Goal: Task Accomplishment & Management: Use online tool/utility

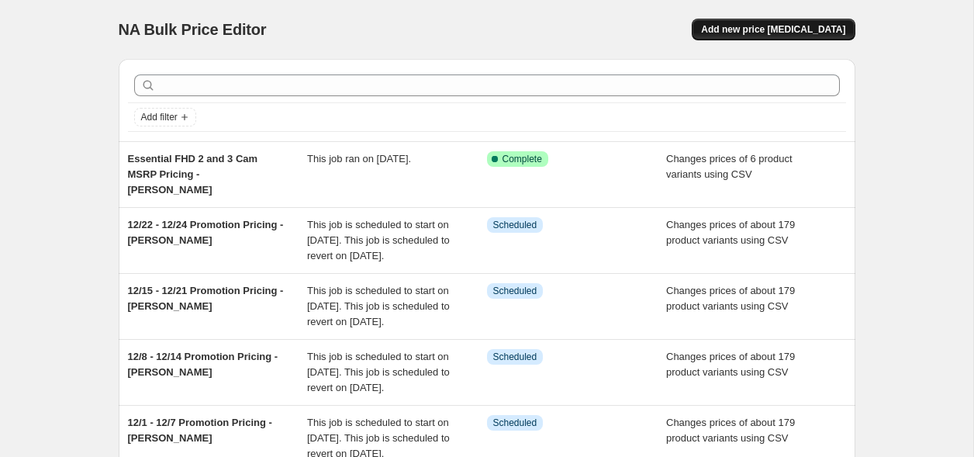
click at [767, 31] on span "Add new price [MEDICAL_DATA]" at bounding box center [773, 29] width 144 height 12
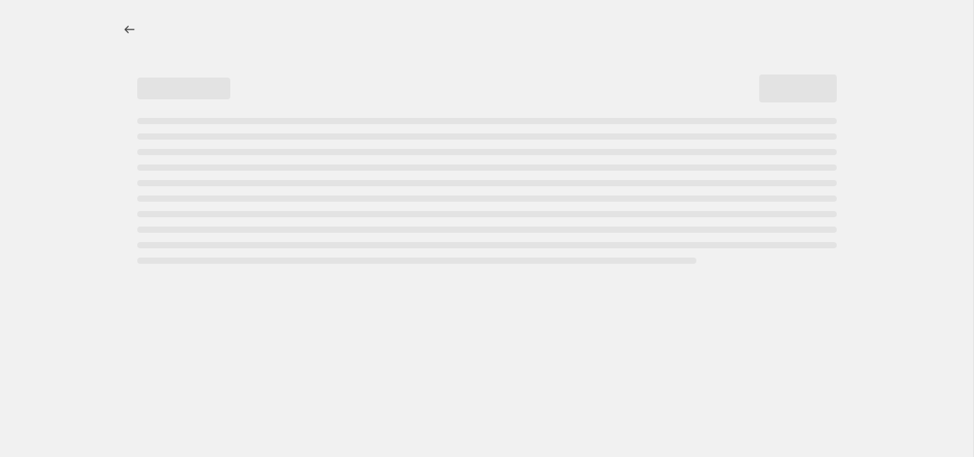
select select "percentage"
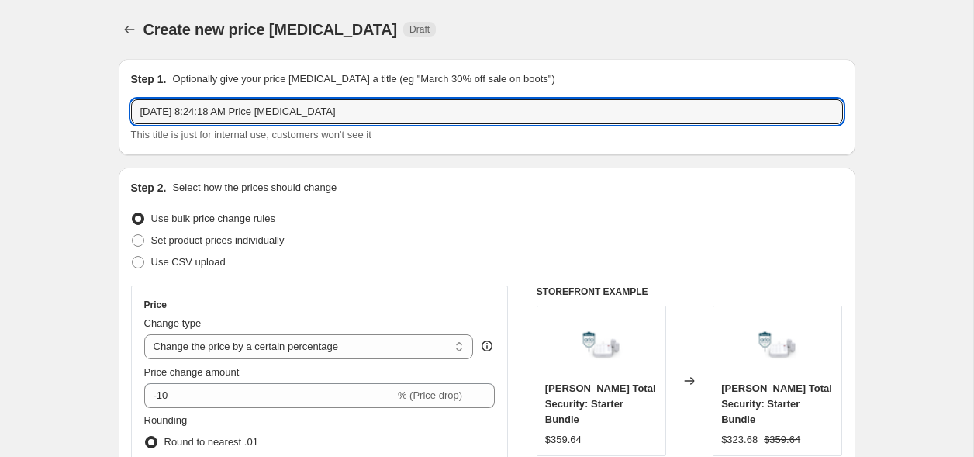
drag, startPoint x: 347, startPoint y: 112, endPoint x: 109, endPoint y: 112, distance: 237.4
type input "S"
drag, startPoint x: 444, startPoint y: 113, endPoint x: 63, endPoint y: 112, distance: 380.9
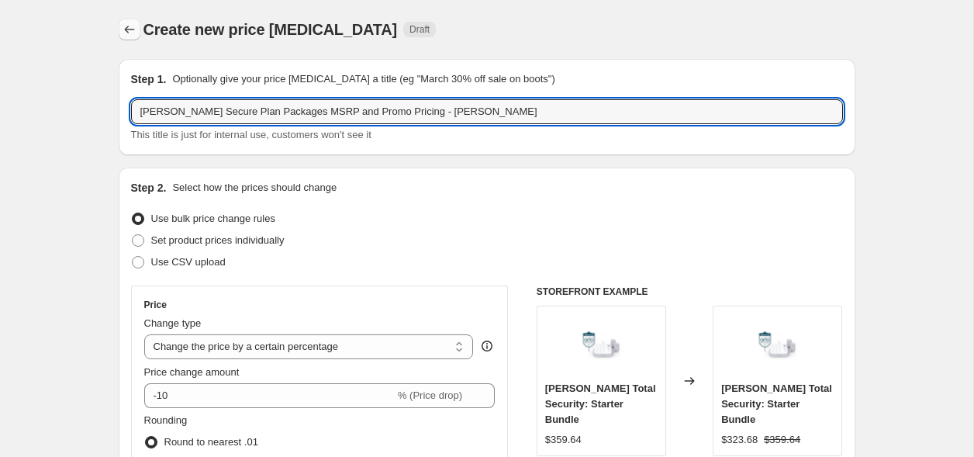
type input "[PERSON_NAME] Secure Plan Packages MSRP and Promo Pricing - [PERSON_NAME]"
click at [133, 32] on icon "Price change jobs" at bounding box center [130, 30] width 16 height 16
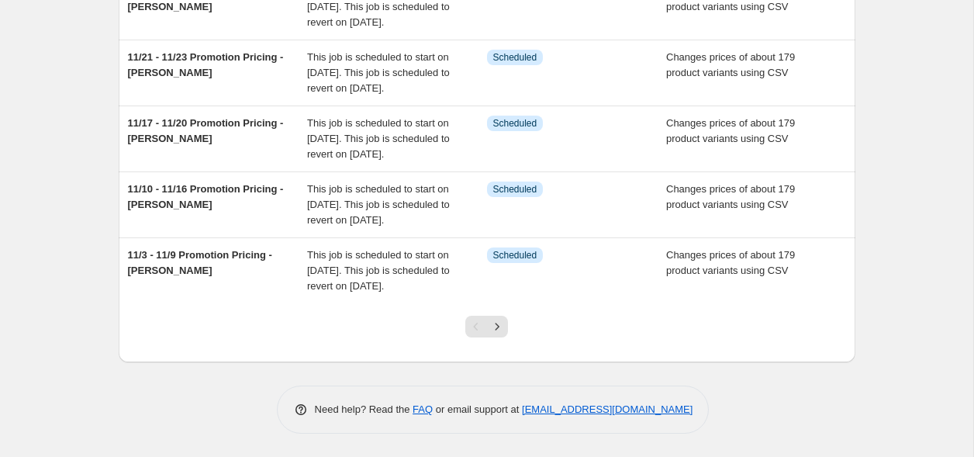
scroll to position [621, 0]
click at [497, 327] on icon "Next" at bounding box center [498, 326] width 4 height 7
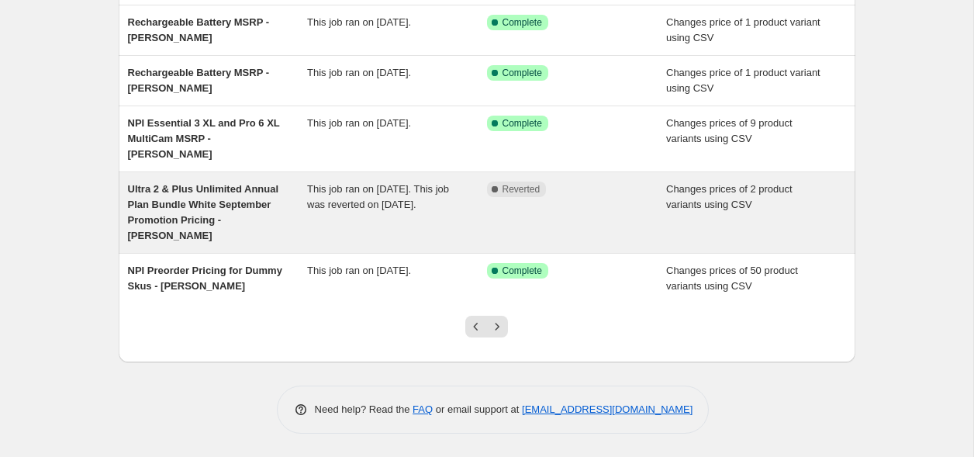
scroll to position [0, 0]
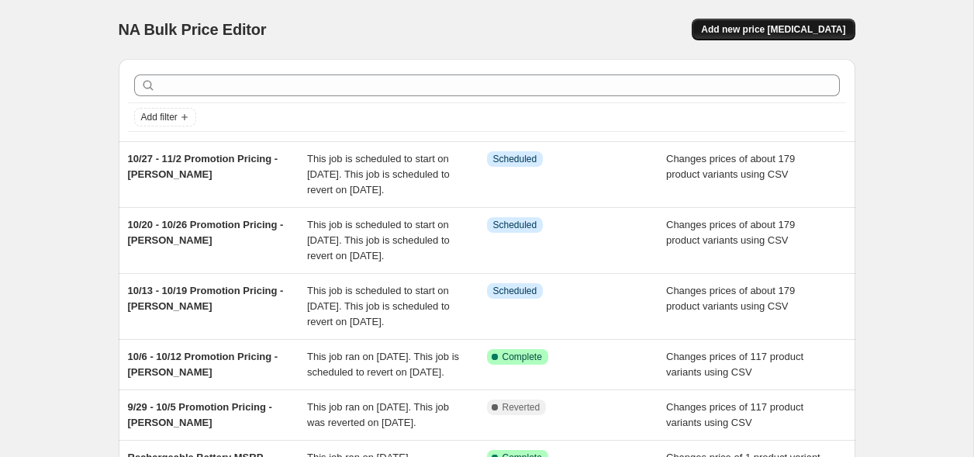
click at [777, 31] on span "Add new price [MEDICAL_DATA]" at bounding box center [773, 29] width 144 height 12
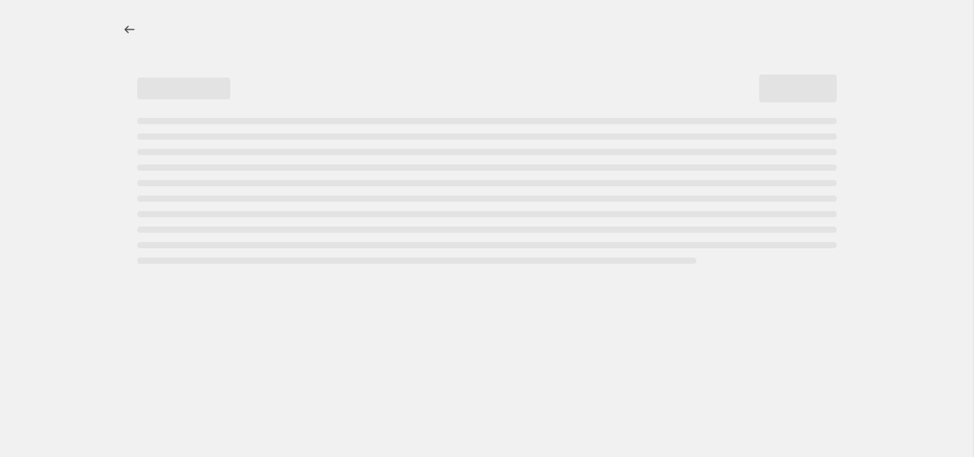
select select "percentage"
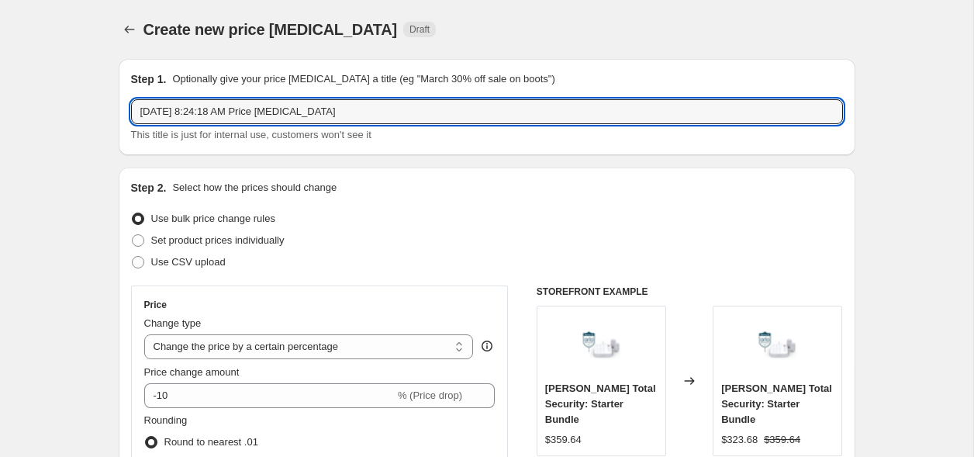
drag, startPoint x: 361, startPoint y: 112, endPoint x: 33, endPoint y: 123, distance: 328.3
paste input "[PERSON_NAME] Secure Plan Packages MSRP and Promo Pricing - [PERSON_NAME]"
paste input "text"
type input "[PERSON_NAME] Secure Plan Packages MSRP and Promo Pricing - [PERSON_NAME]"
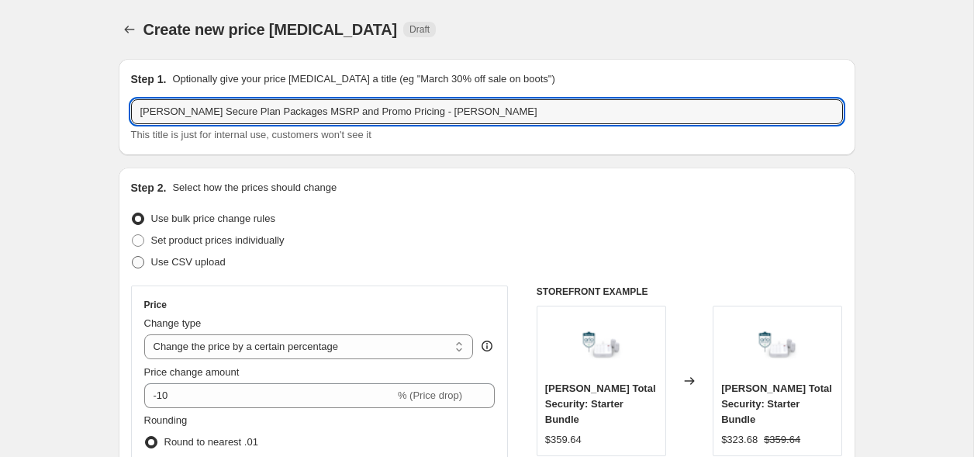
click at [206, 265] on span "Use CSV upload" at bounding box center [188, 262] width 74 height 12
click at [133, 257] on input "Use CSV upload" at bounding box center [132, 256] width 1 height 1
radio input "true"
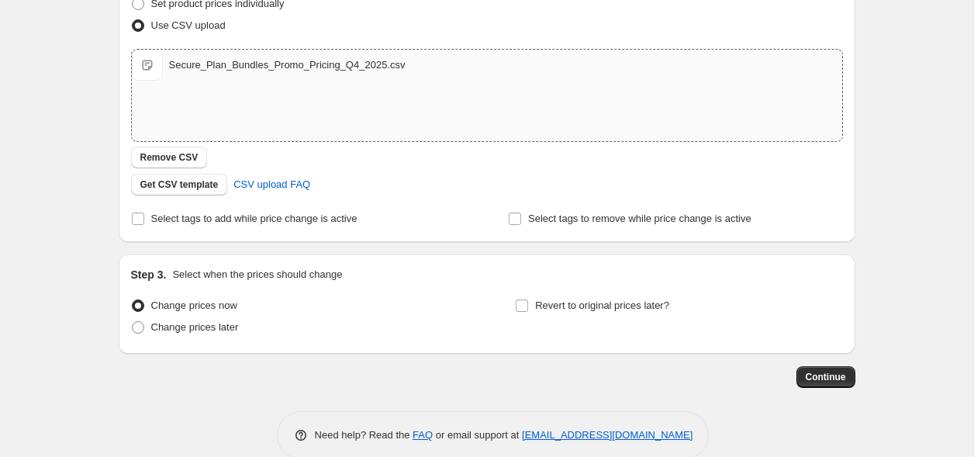
scroll to position [262, 0]
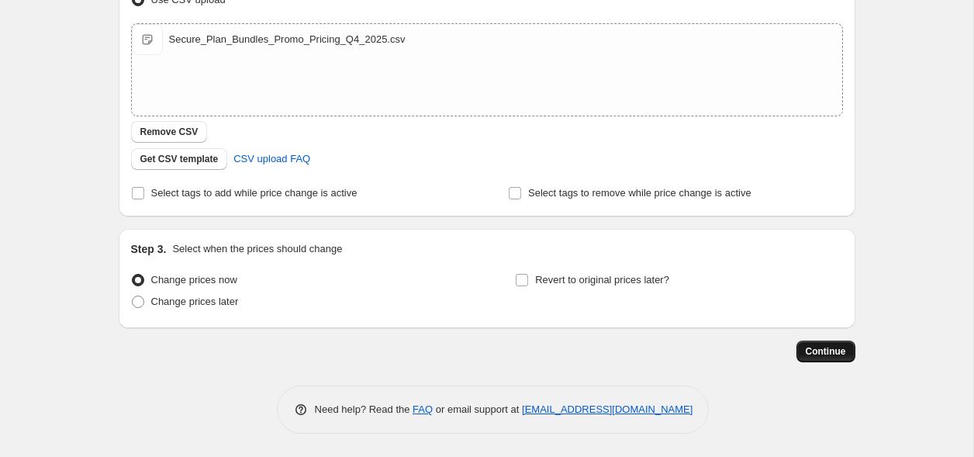
click at [828, 352] on span "Continue" at bounding box center [826, 351] width 40 height 12
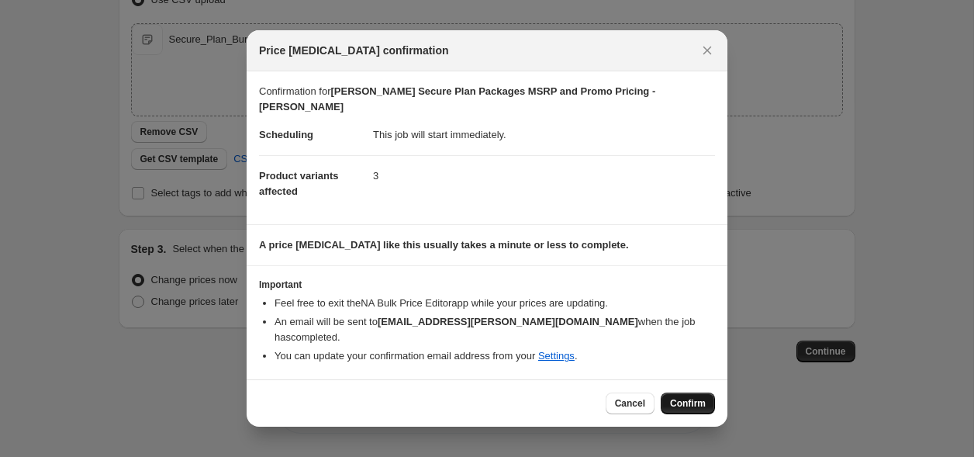
click at [683, 397] on span "Confirm" at bounding box center [688, 403] width 36 height 12
type input "[PERSON_NAME] Secure Plan Packages MSRP and Promo Pricing - [PERSON_NAME]"
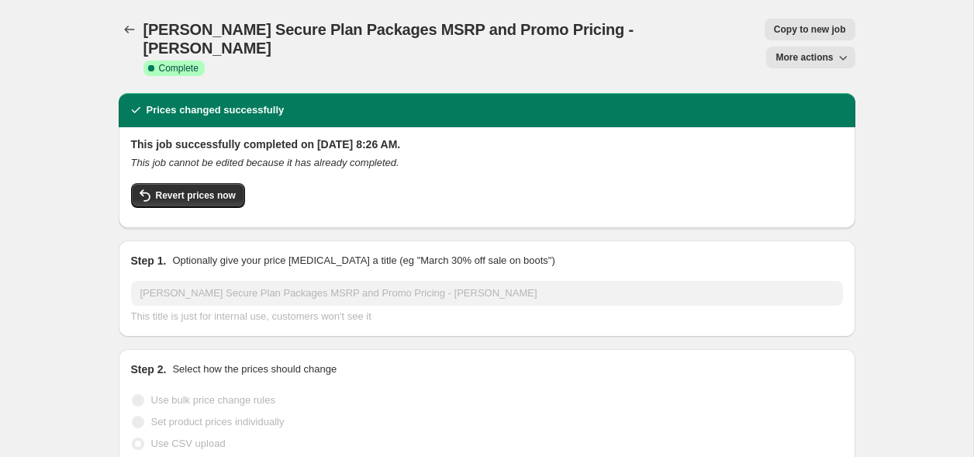
click at [799, 51] on span "More actions" at bounding box center [804, 57] width 57 height 12
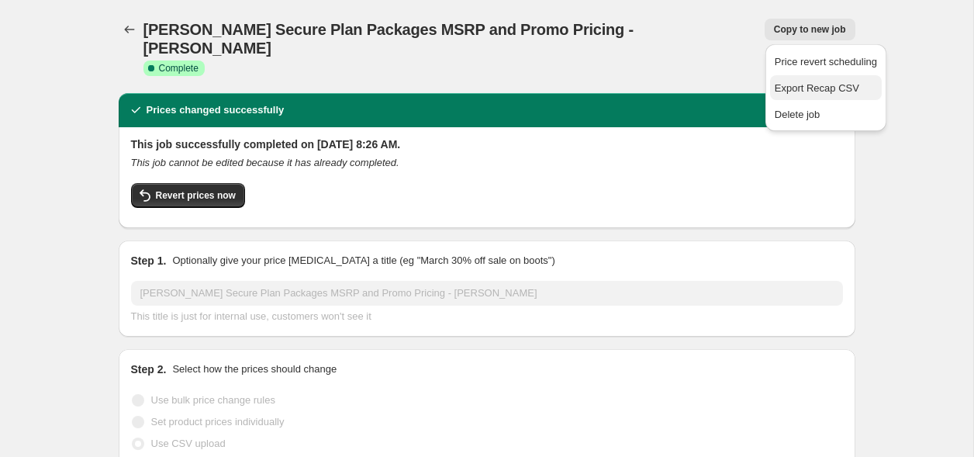
click at [816, 83] on span "Export Recap CSV" at bounding box center [817, 88] width 85 height 12
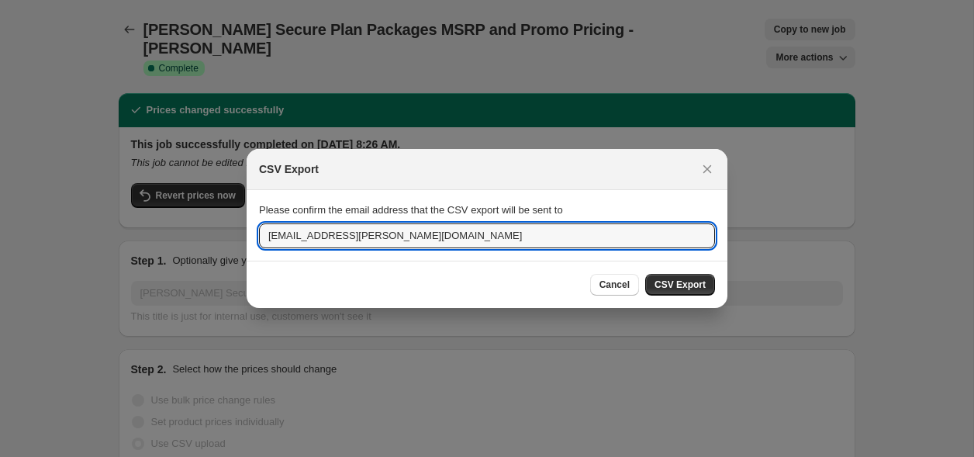
drag, startPoint x: 315, startPoint y: 239, endPoint x: 205, endPoint y: 233, distance: 110.3
type input "[EMAIL_ADDRESS][PERSON_NAME][DOMAIN_NAME]"
drag, startPoint x: 368, startPoint y: 233, endPoint x: 216, endPoint y: 233, distance: 151.3
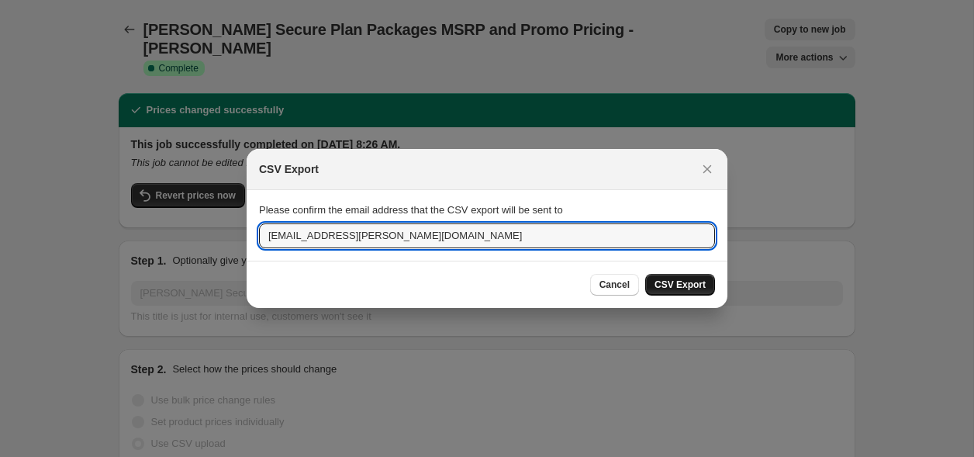
click at [667, 290] on span "CSV Export" at bounding box center [680, 284] width 51 height 12
